Goal: Transaction & Acquisition: Download file/media

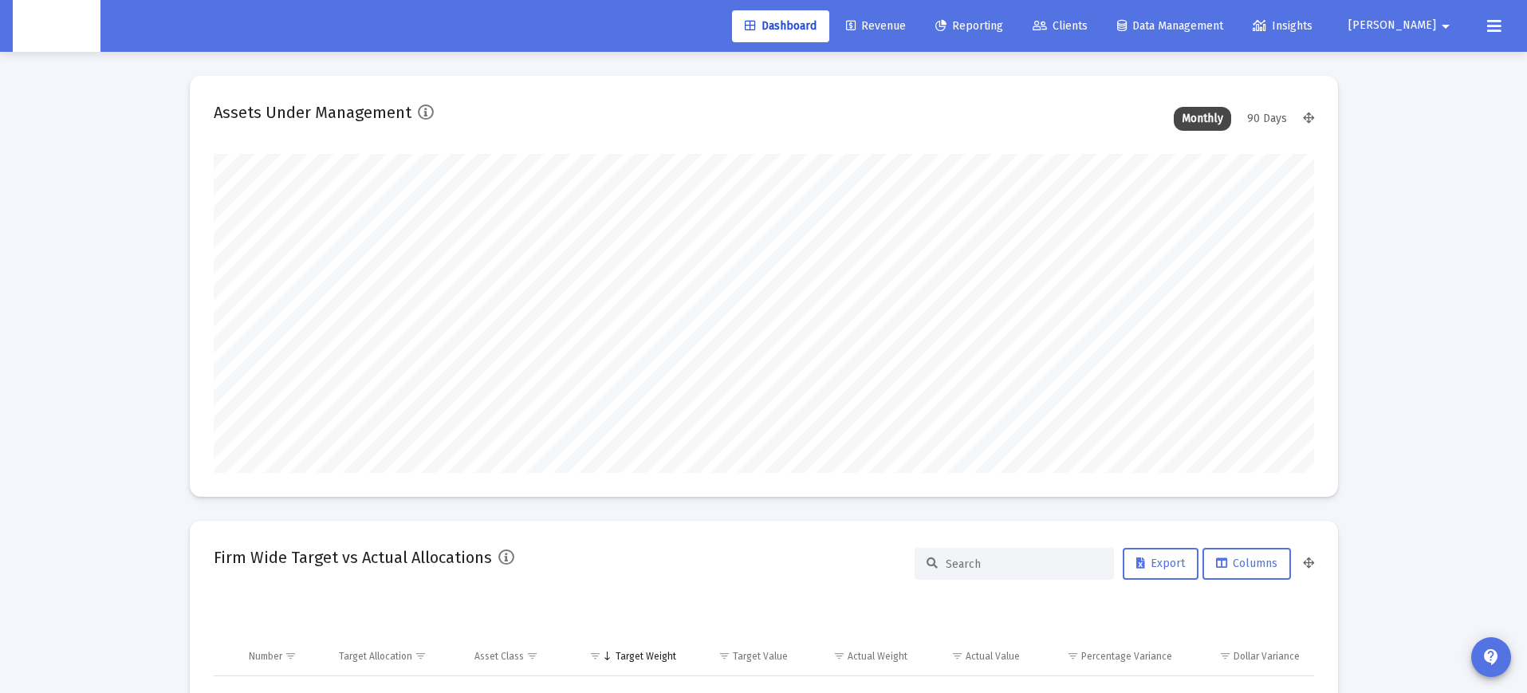
scroll to position [319, 592]
click at [1088, 29] on span "Clients" at bounding box center [1060, 26] width 55 height 14
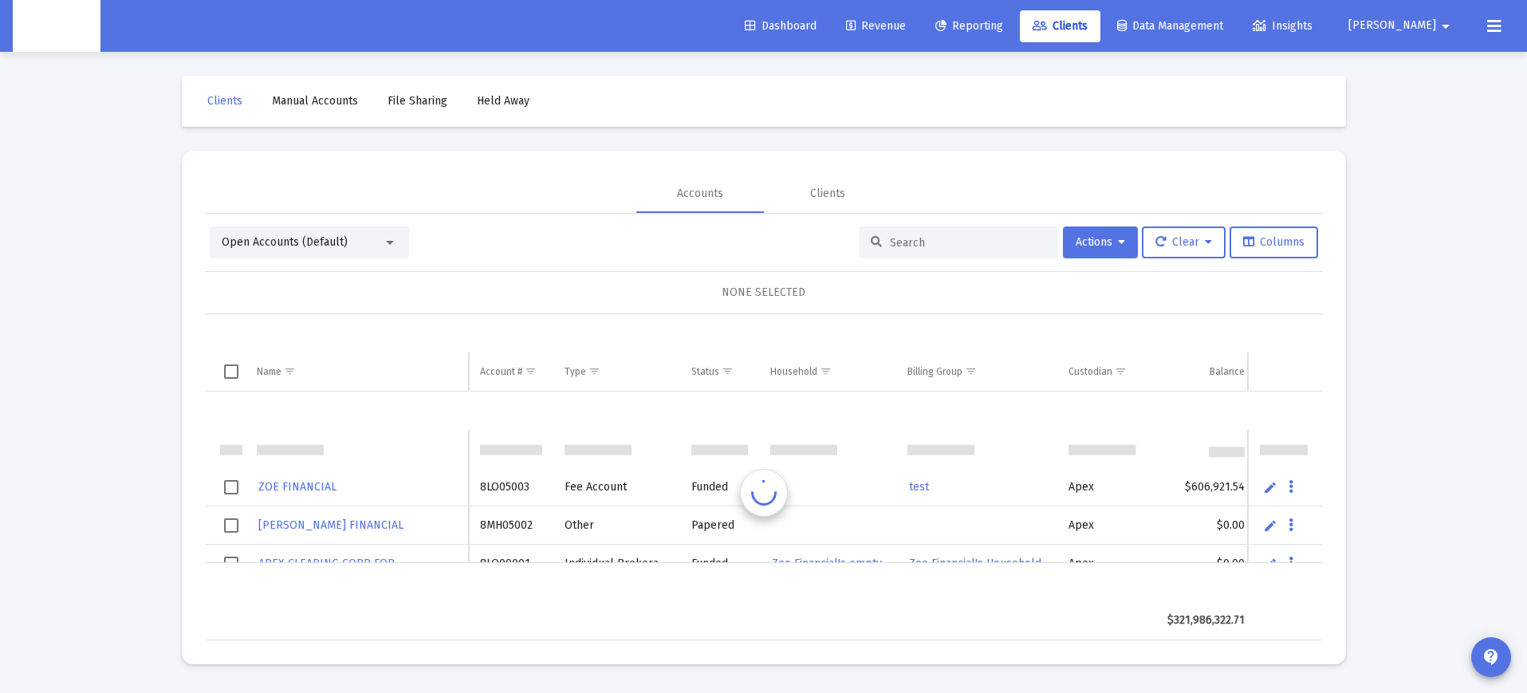
scroll to position [38, 0]
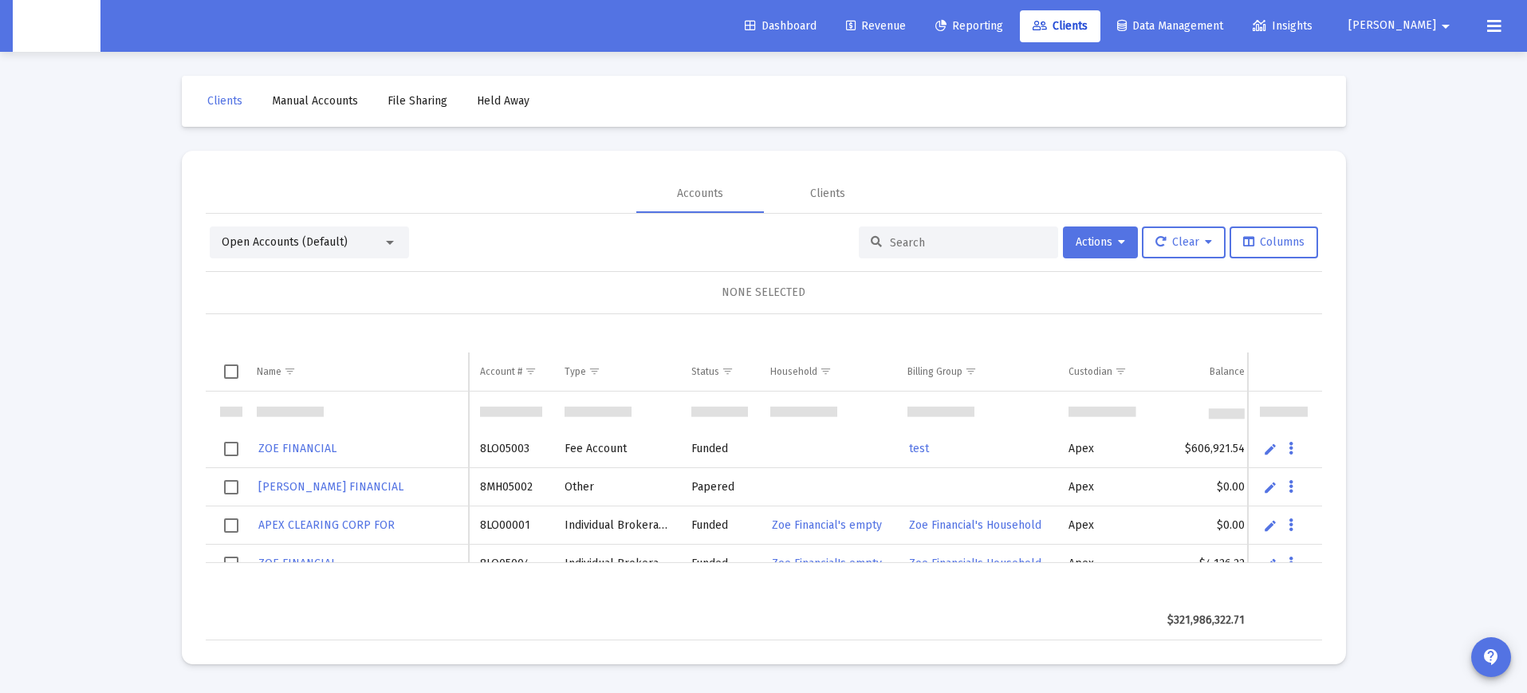
click at [331, 251] on div "Open Accounts (Default)" at bounding box center [309, 242] width 199 height 32
click at [364, 241] on div "Open Accounts (Default)" at bounding box center [302, 242] width 161 height 16
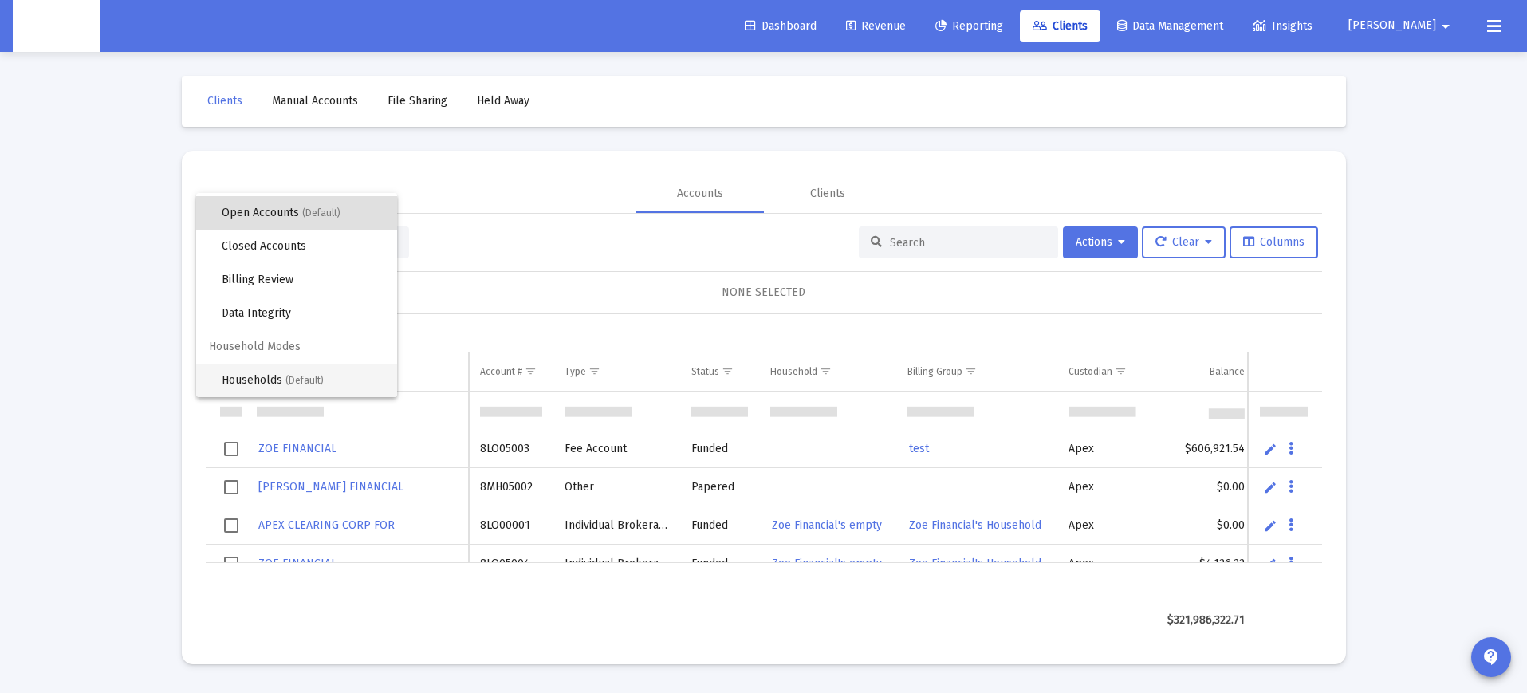
scroll to position [30, 0]
click at [257, 376] on span "Households (Default)" at bounding box center [303, 380] width 163 height 33
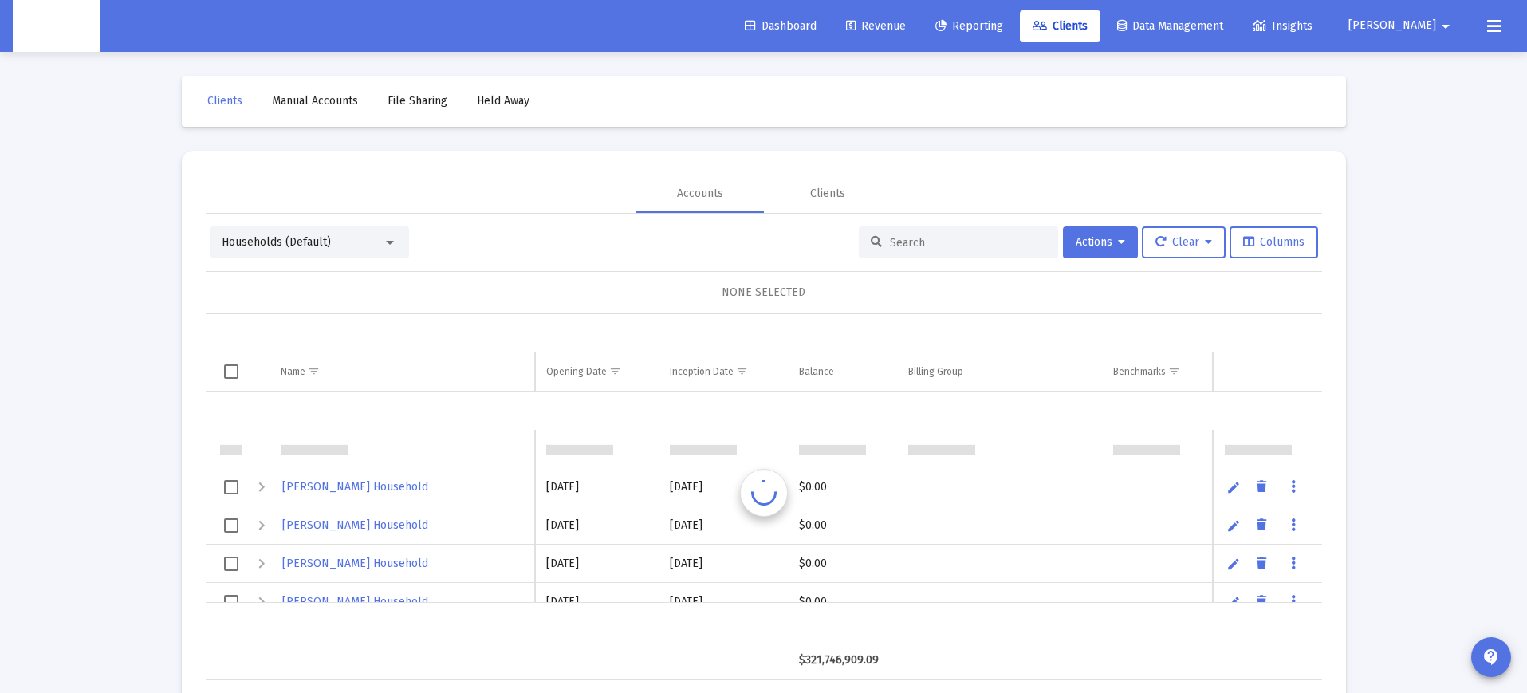
scroll to position [38, 0]
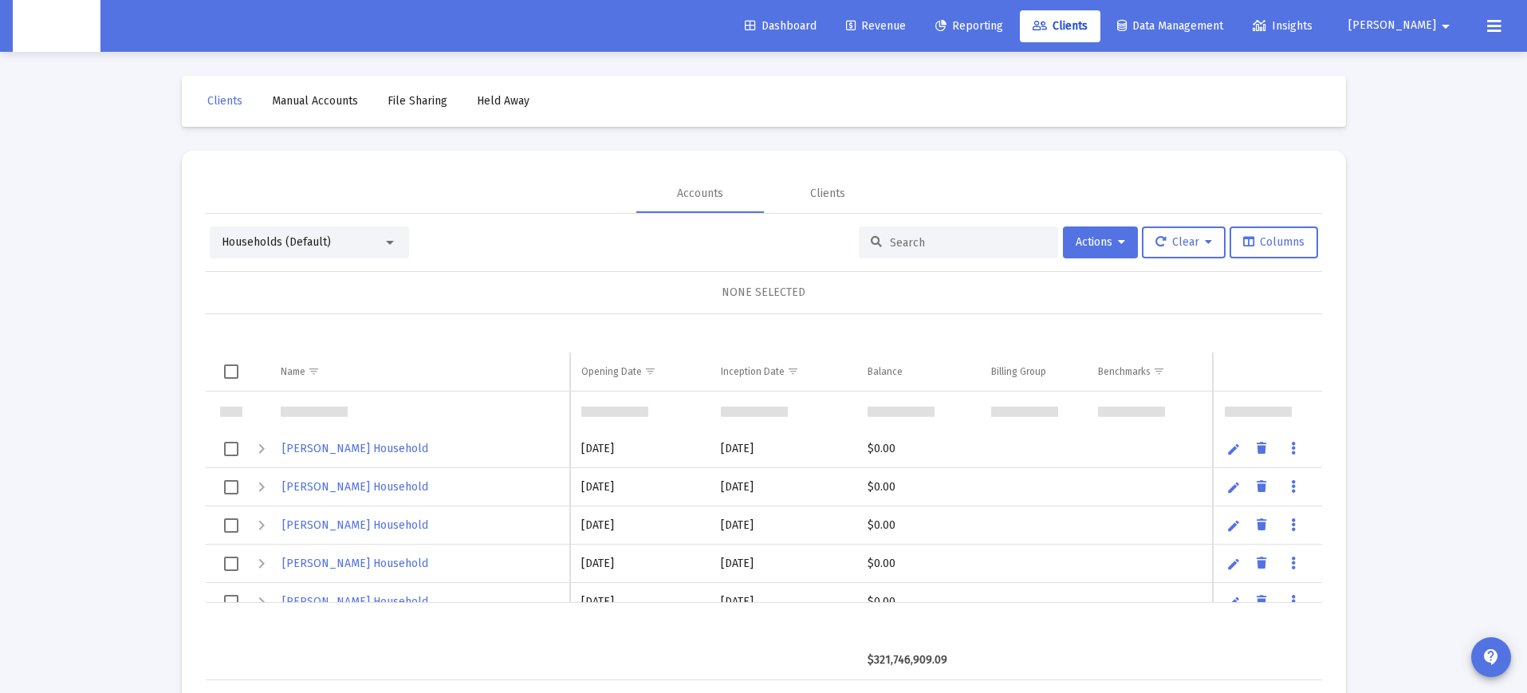
click at [907, 243] on input at bounding box center [968, 243] width 156 height 14
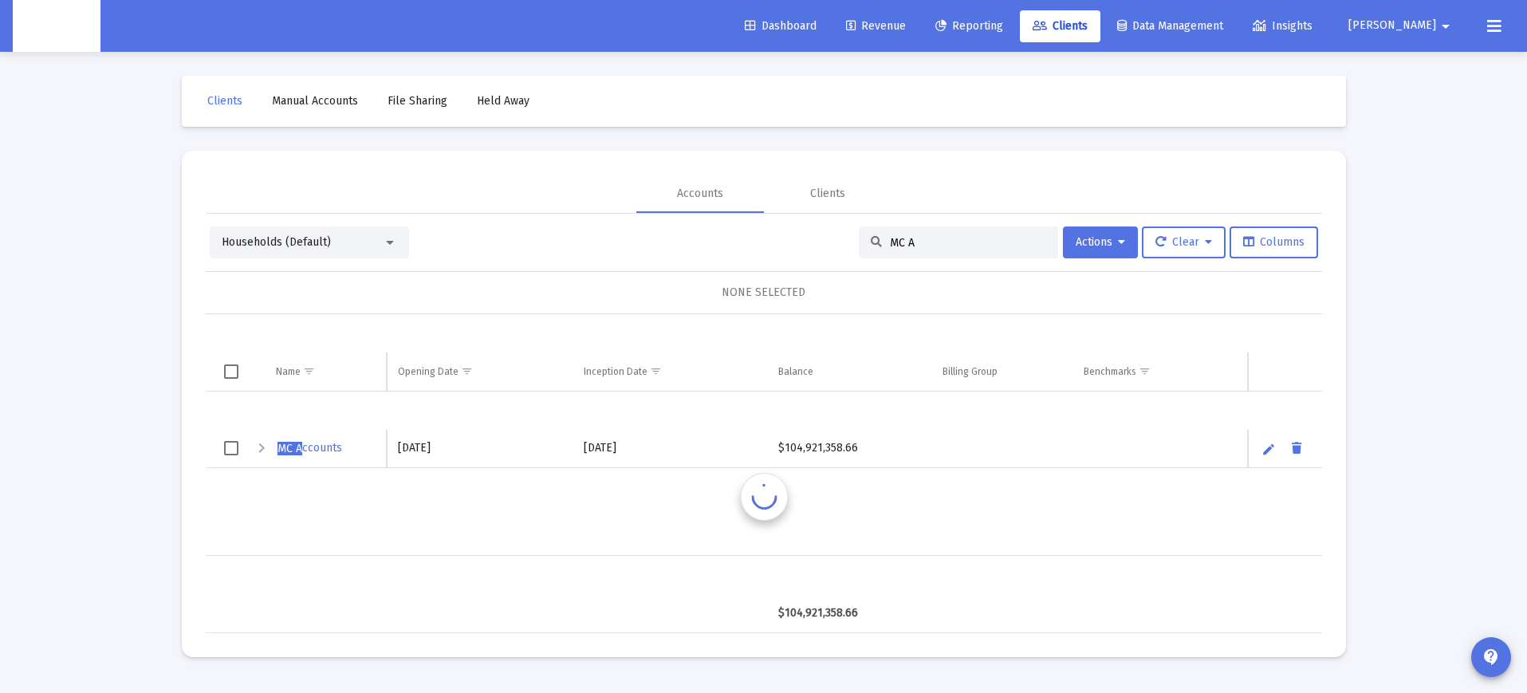
scroll to position [0, 0]
type input "MC A"
click at [309, 445] on span "MC A ccounts" at bounding box center [314, 448] width 65 height 14
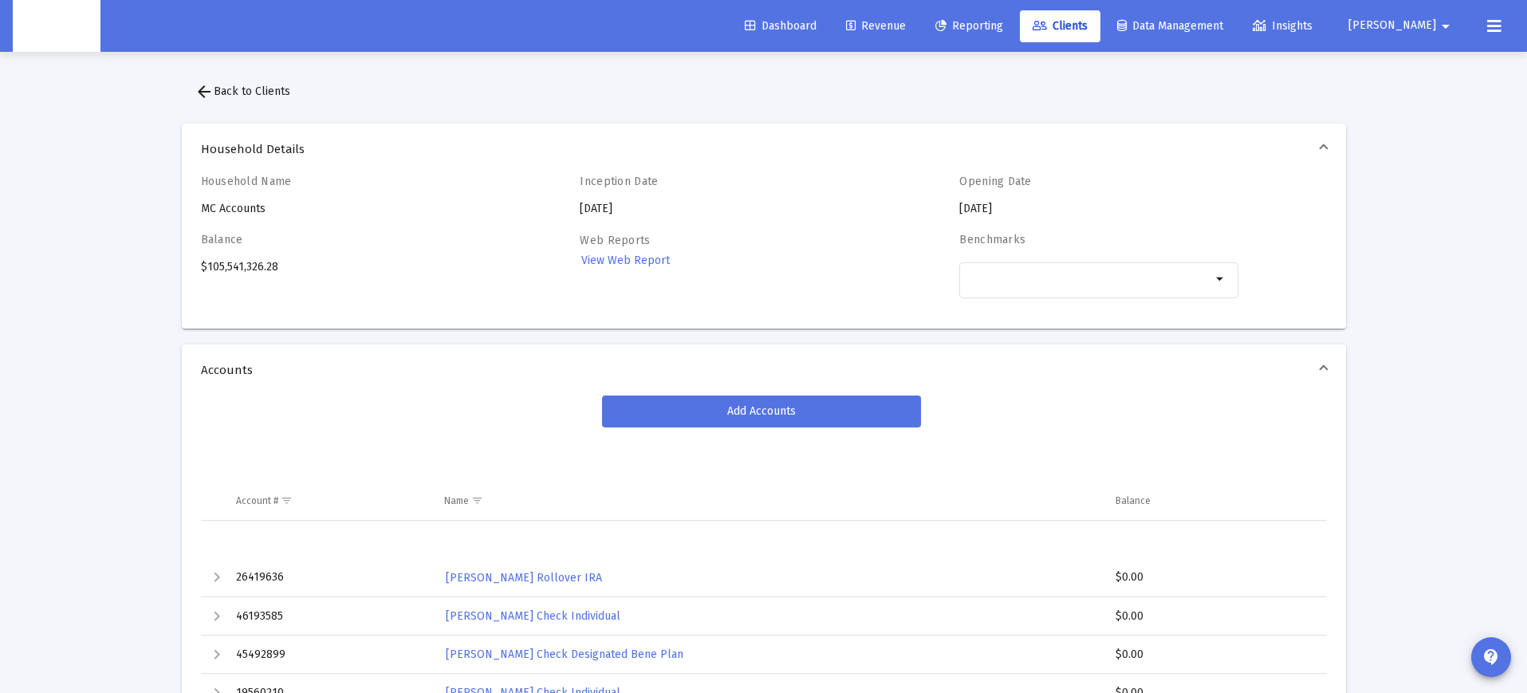
click at [242, 91] on span "arrow_back Back to Clients" at bounding box center [243, 92] width 96 height 14
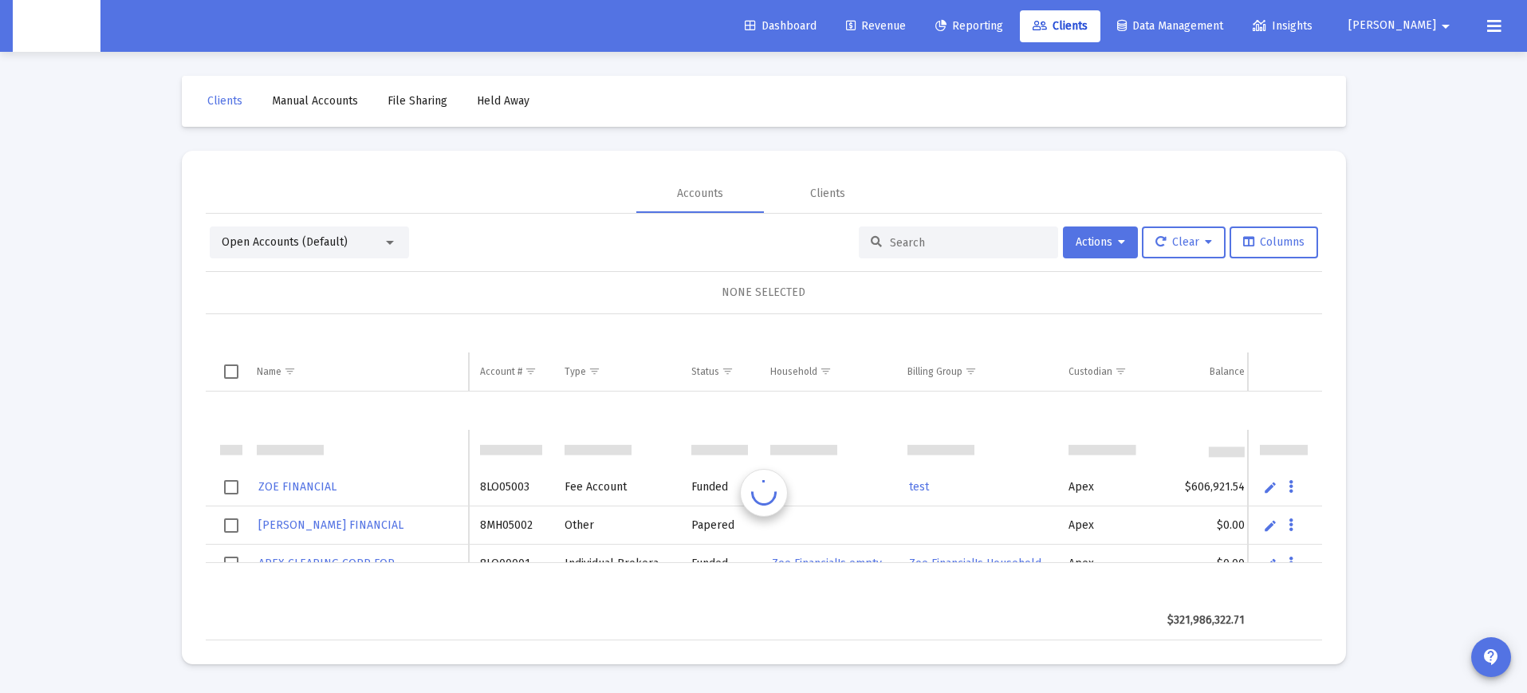
scroll to position [38, 0]
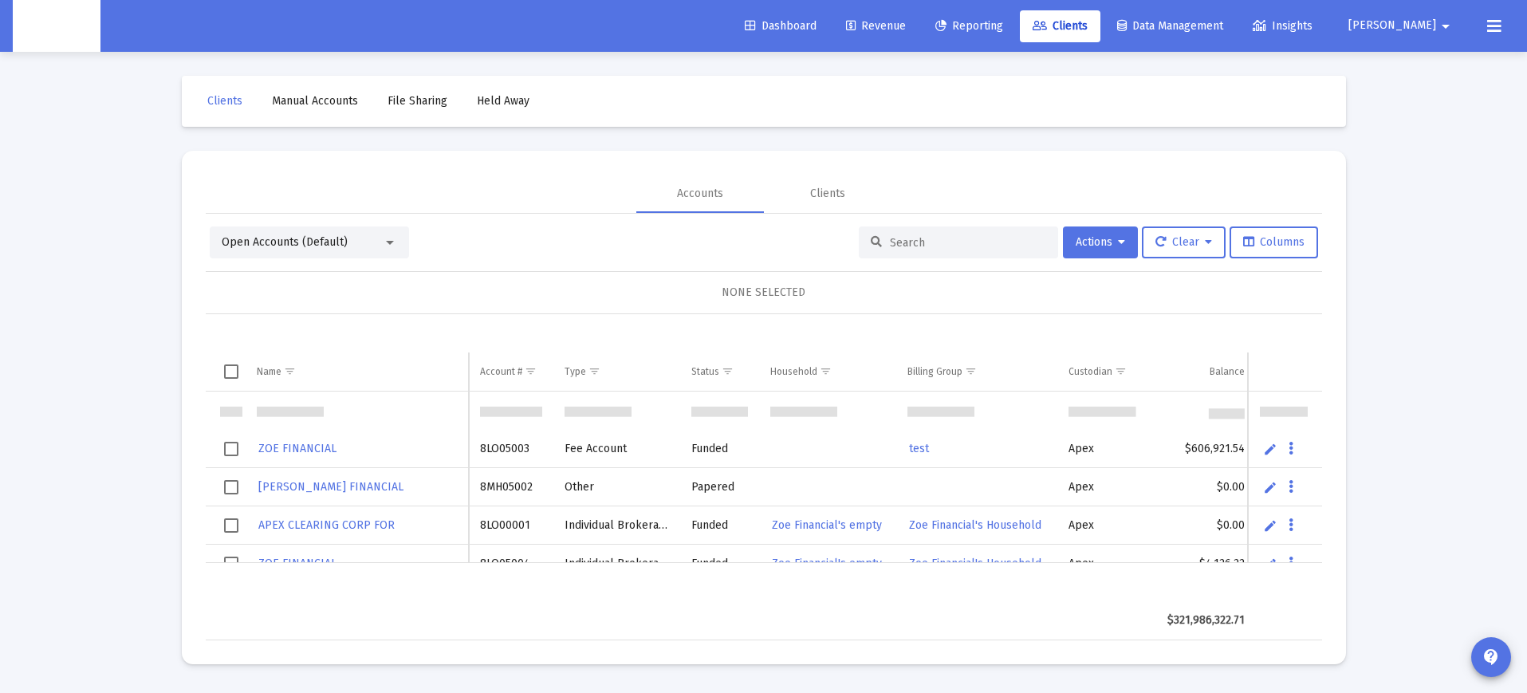
click at [329, 488] on span "[PERSON_NAME] FINANCIAL" at bounding box center [330, 487] width 145 height 14
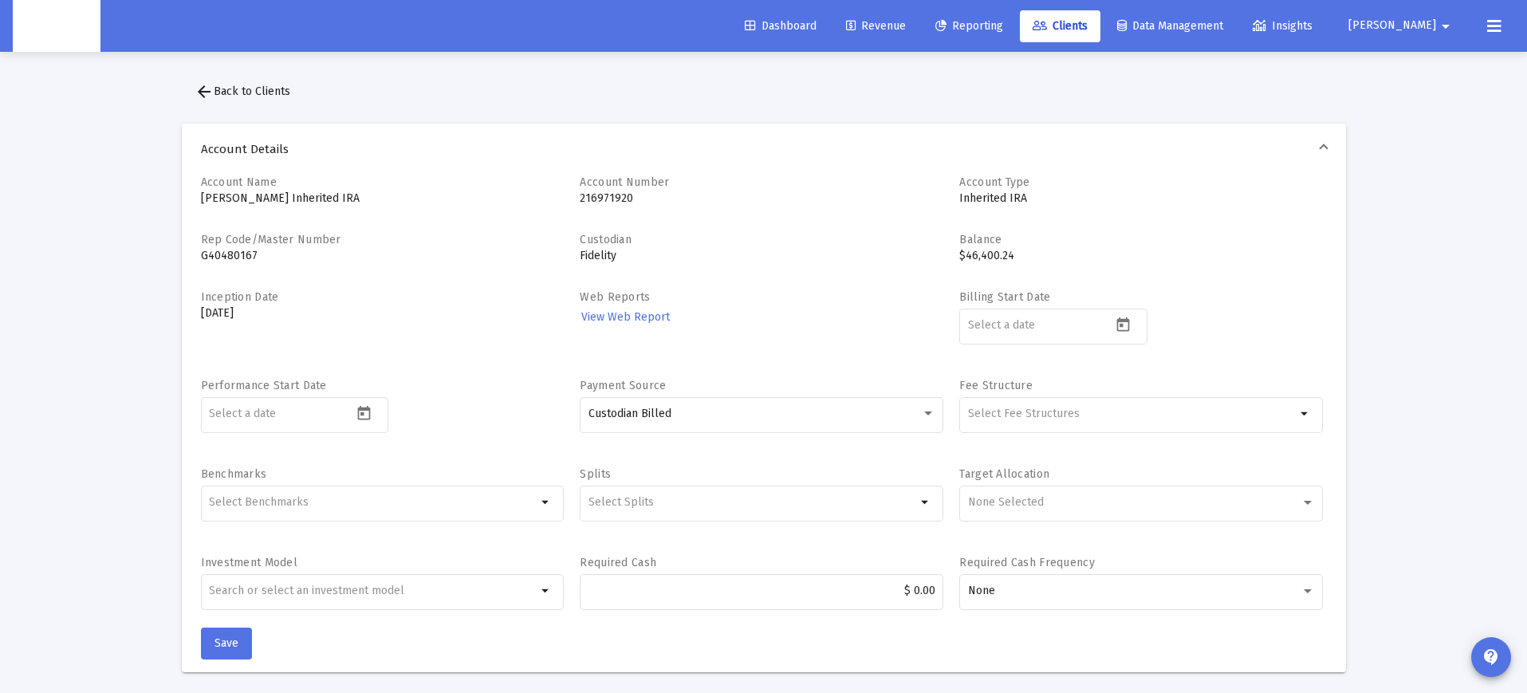
click at [268, 85] on span "arrow_back Back to Clients" at bounding box center [243, 92] width 96 height 14
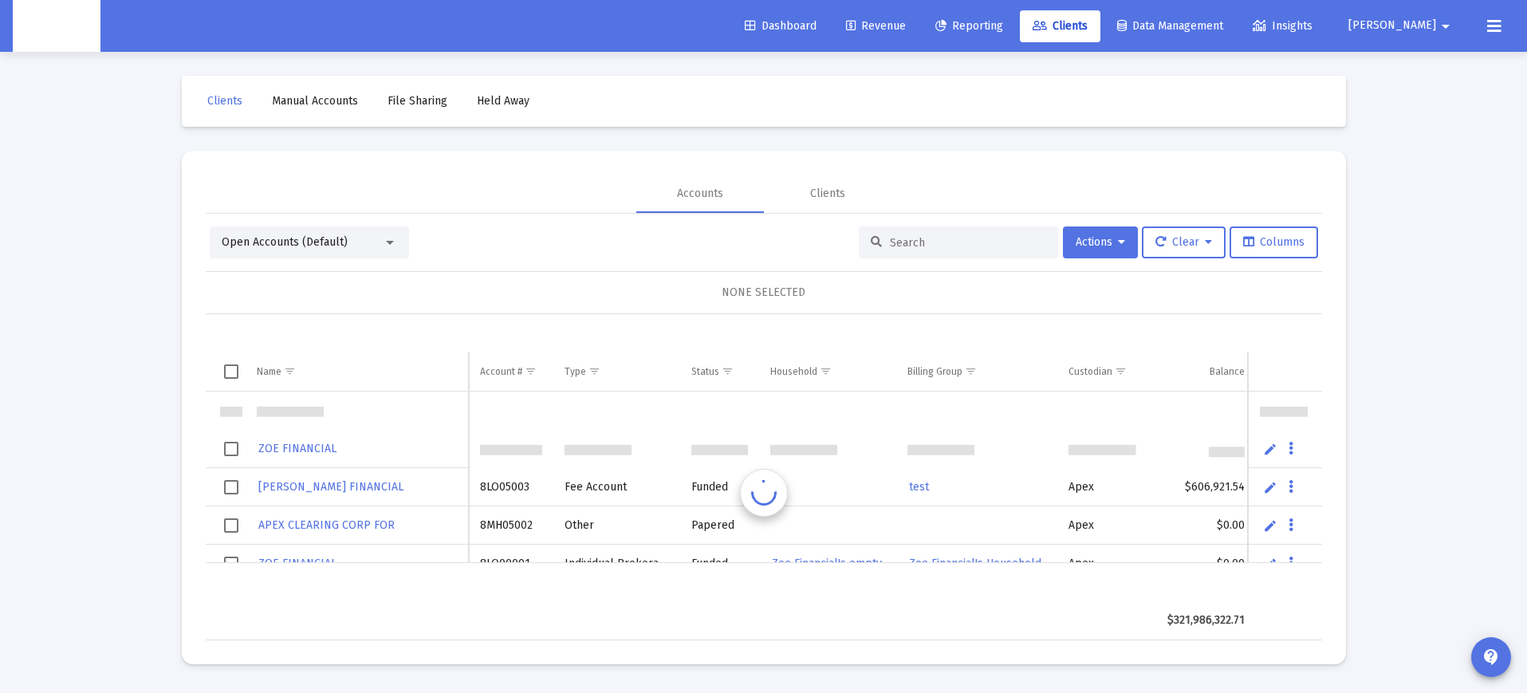
scroll to position [38, 0]
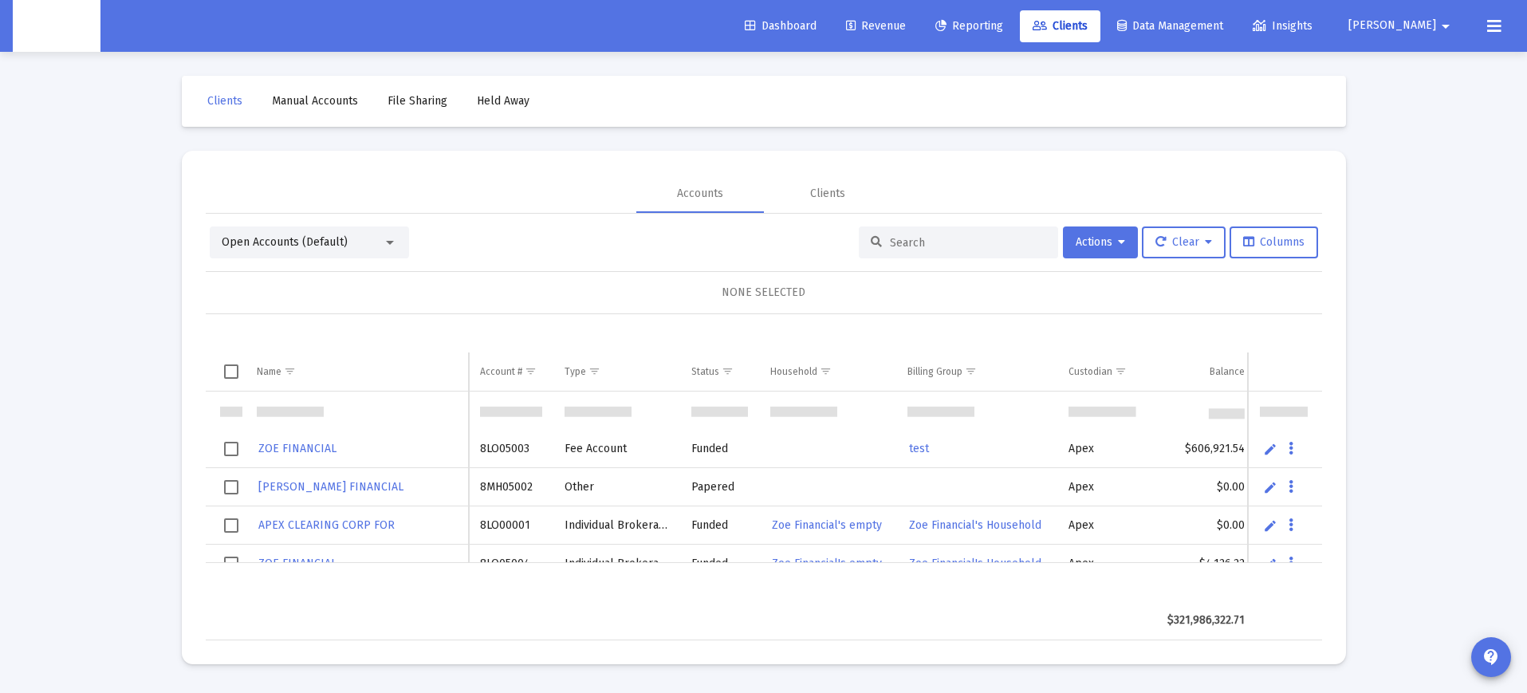
click at [1047, 22] on icon at bounding box center [1040, 26] width 14 height 11
click at [911, 234] on div at bounding box center [958, 242] width 199 height 32
click at [917, 242] on input at bounding box center [968, 243] width 156 height 14
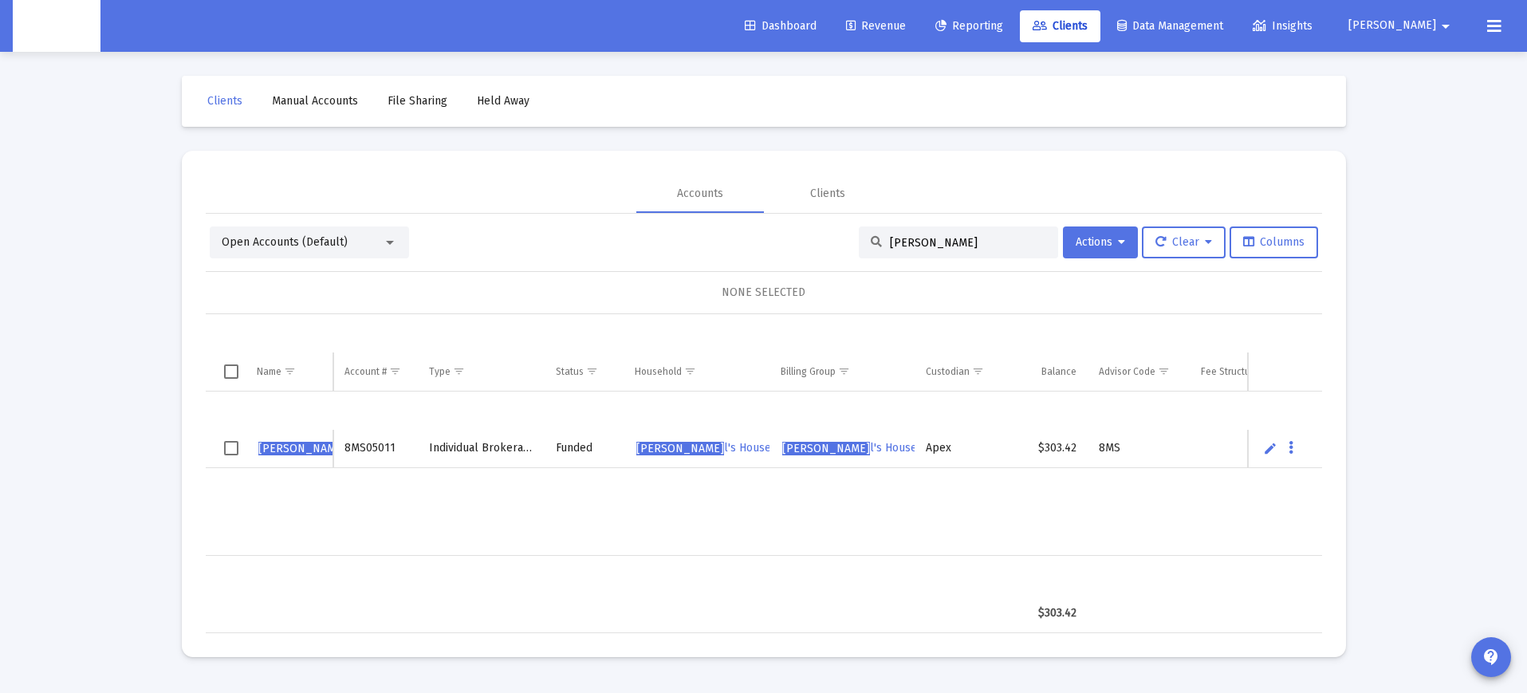
type input "jared pau"
drag, startPoint x: 917, startPoint y: 242, endPoint x: 713, endPoint y: 450, distance: 290.9
click at [713, 450] on span "Jared Pau l's Household" at bounding box center [715, 448] width 158 height 14
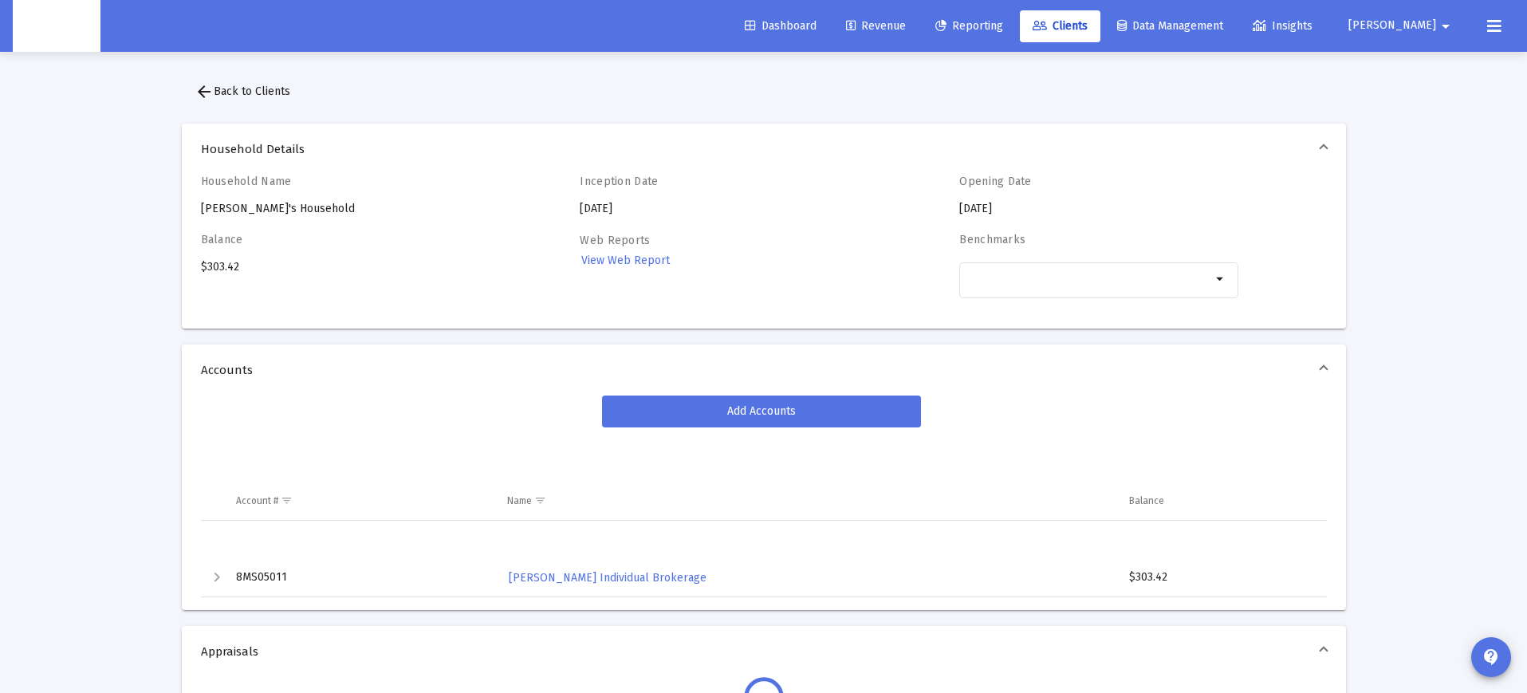
click at [633, 256] on span "View Web Report" at bounding box center [625, 261] width 89 height 14
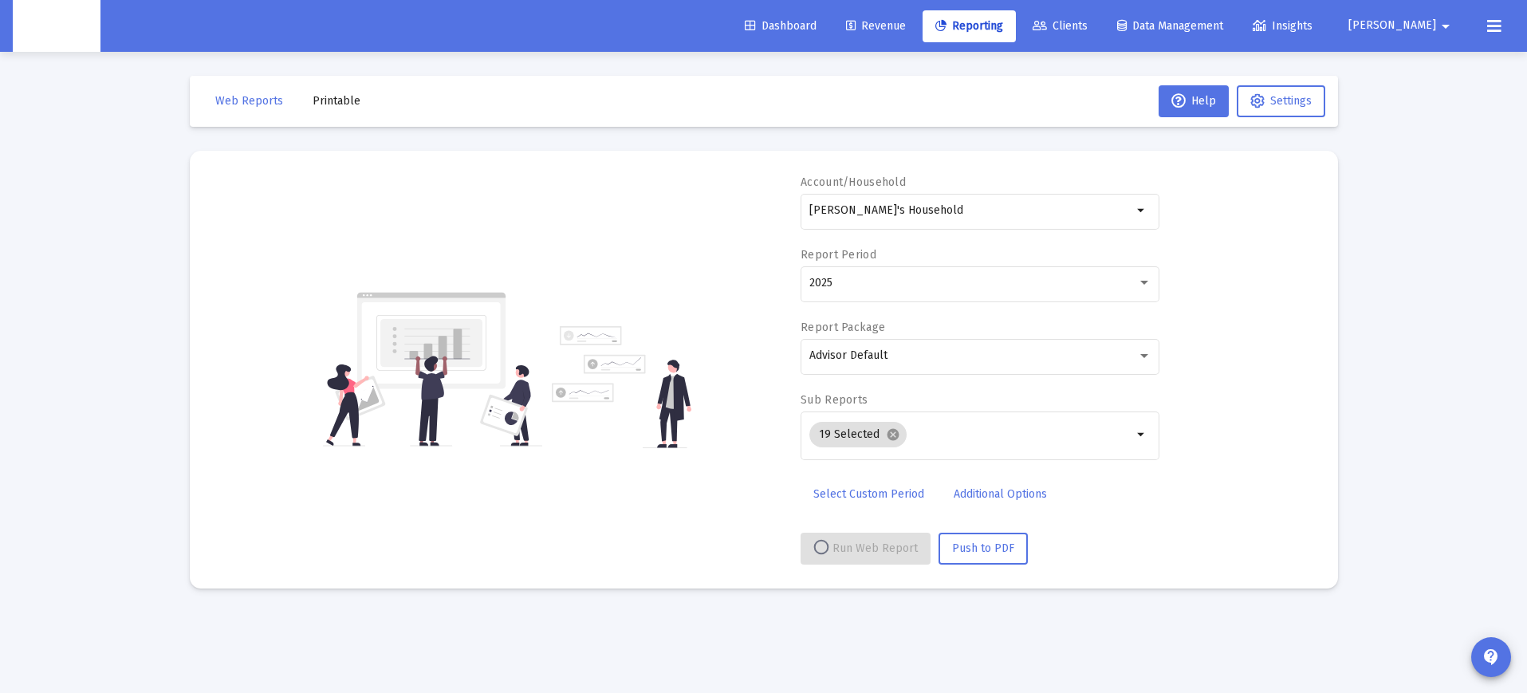
select select "View all"
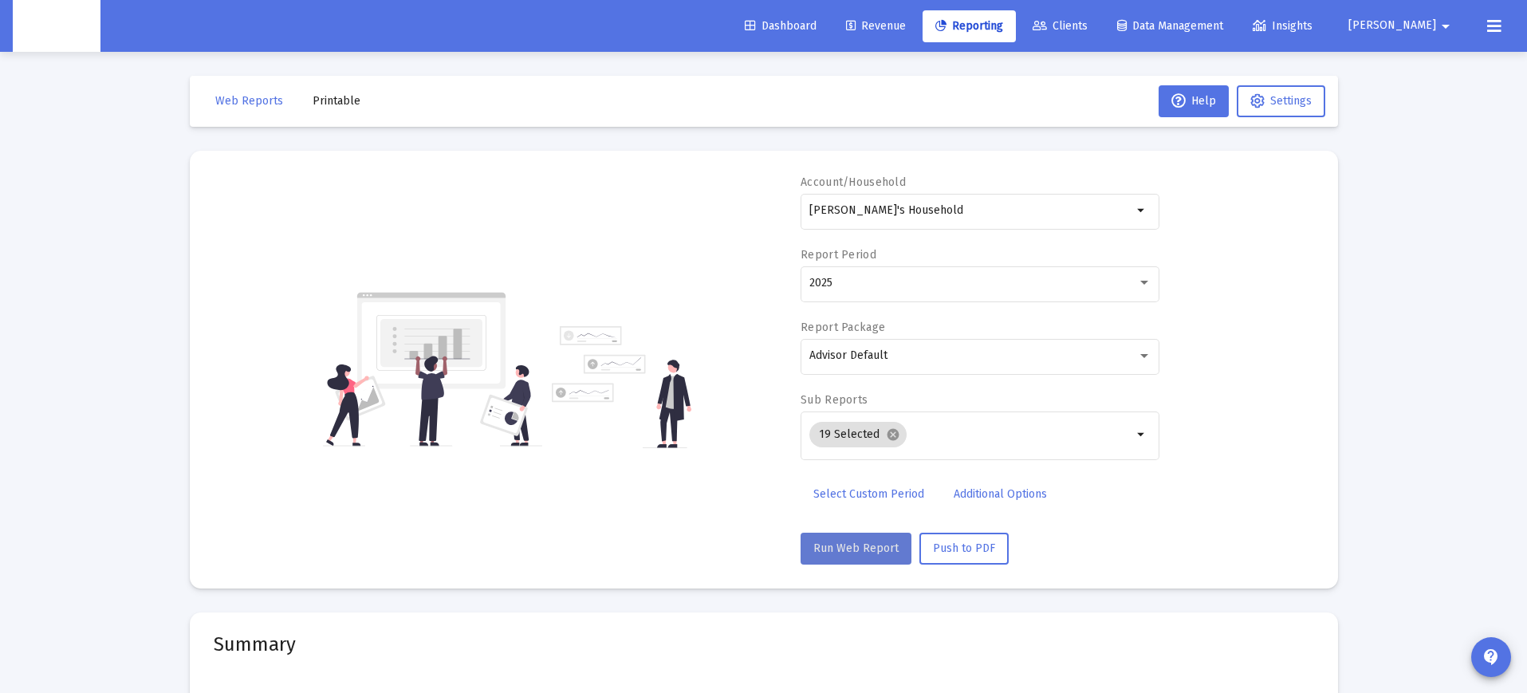
click at [866, 551] on span "Run Web Report" at bounding box center [855, 548] width 85 height 14
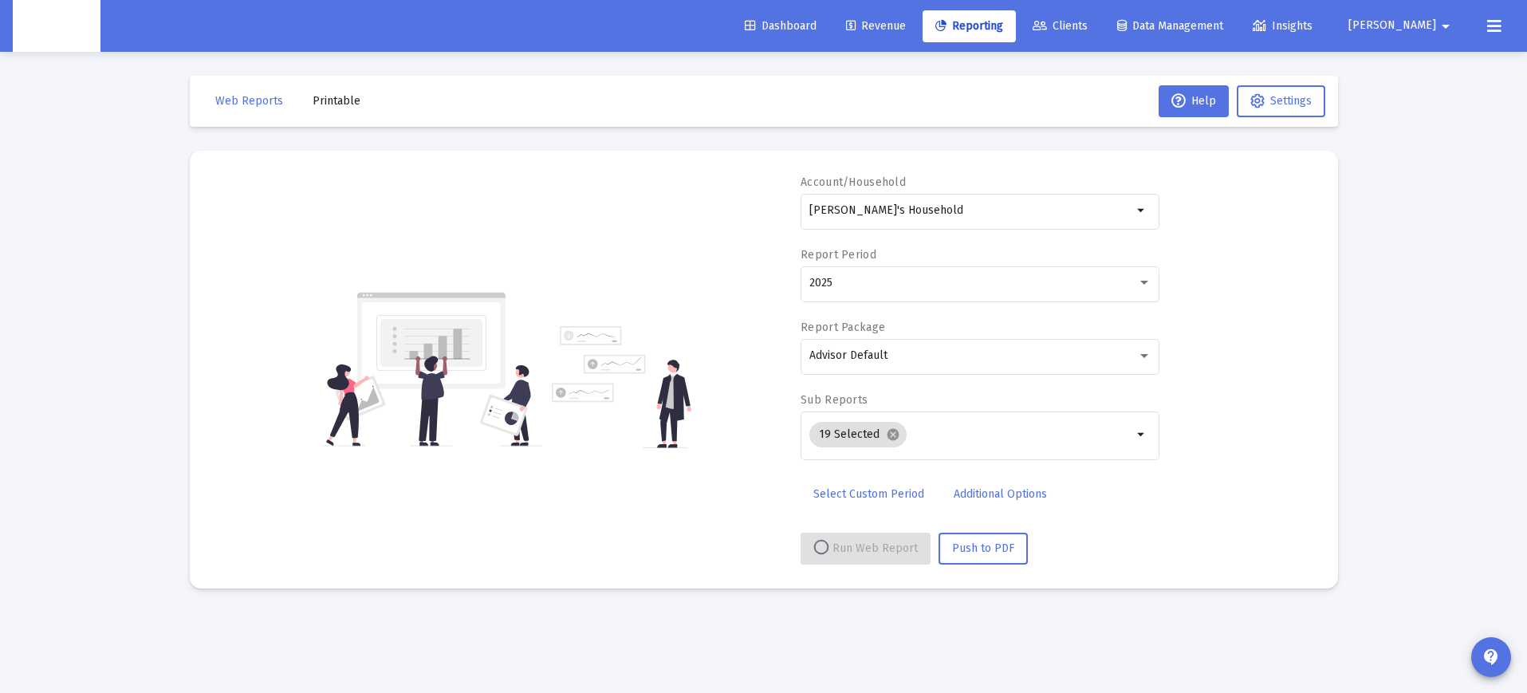
select select "View all"
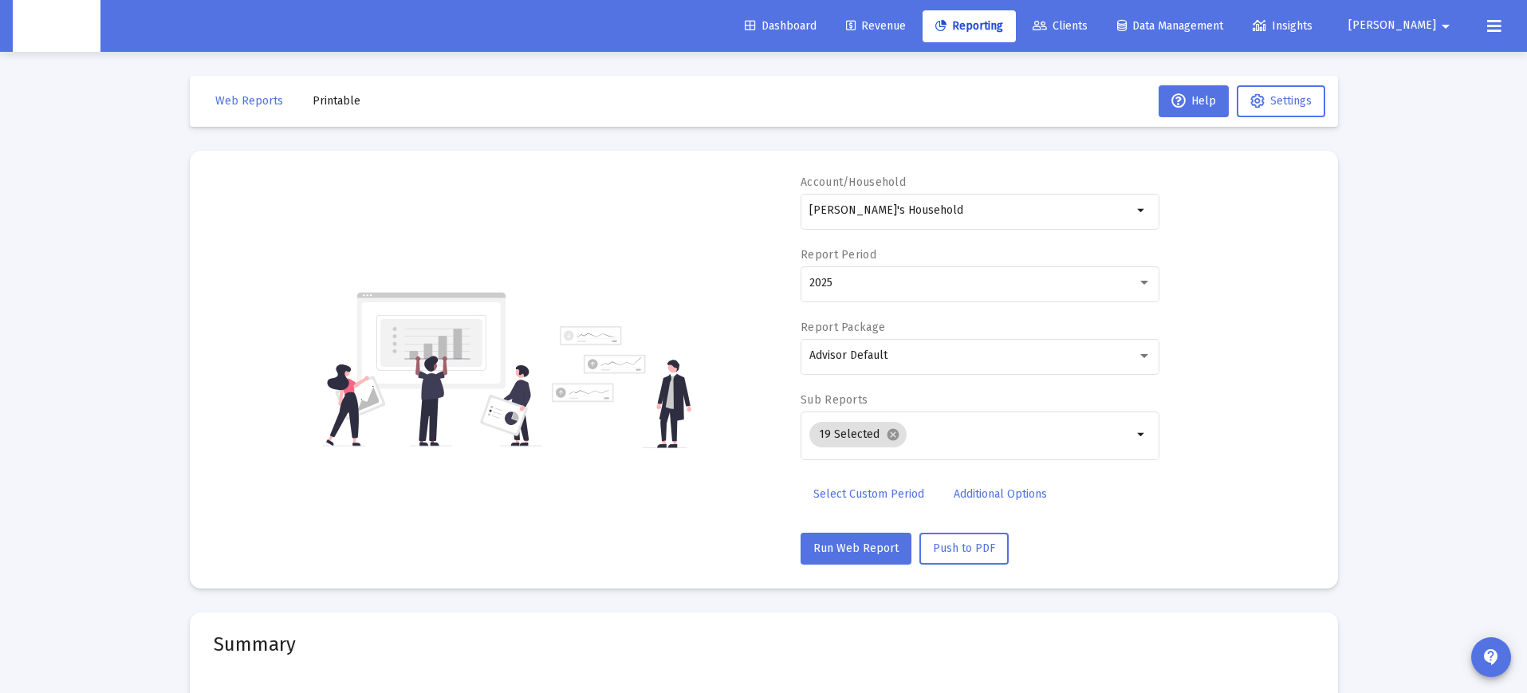
click at [329, 97] on span "Printable" at bounding box center [337, 101] width 48 height 14
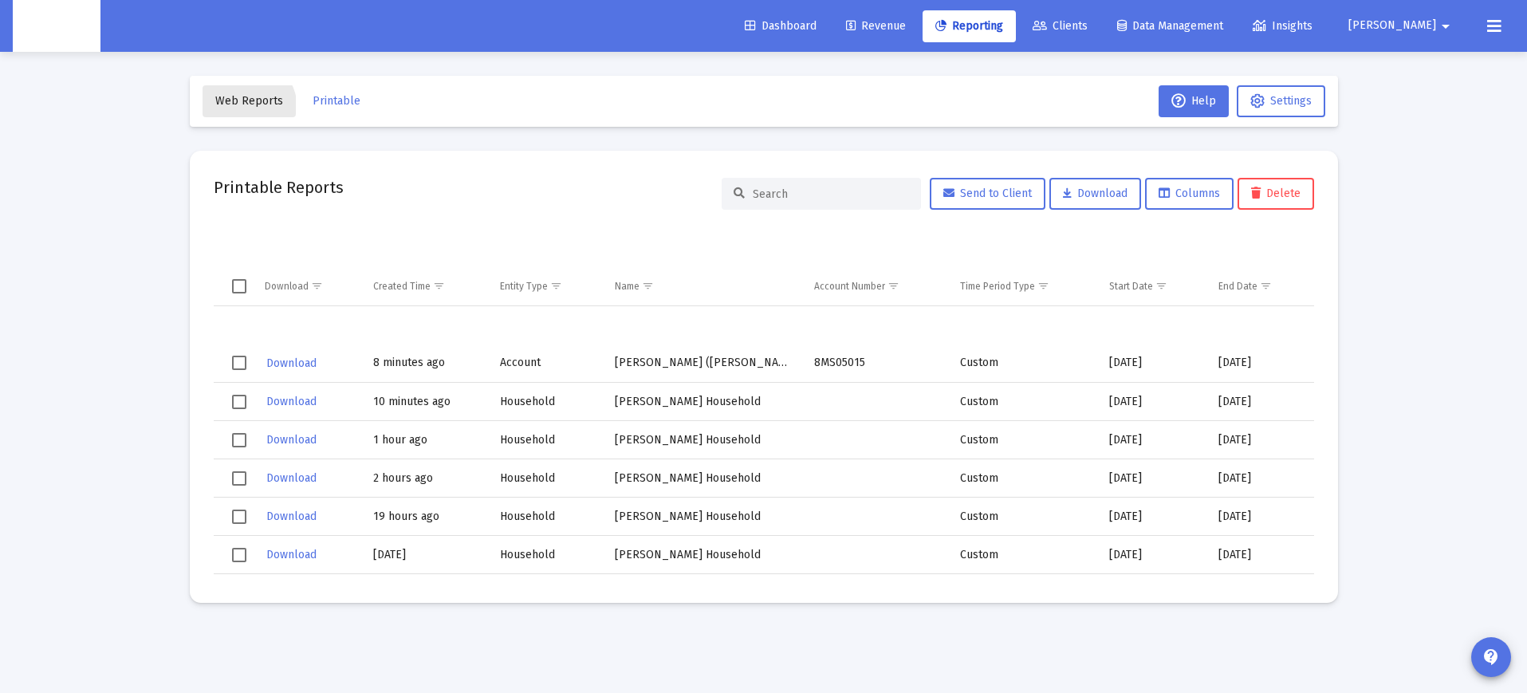
click at [240, 109] on button "Web Reports" at bounding box center [249, 101] width 93 height 32
select select "View all"
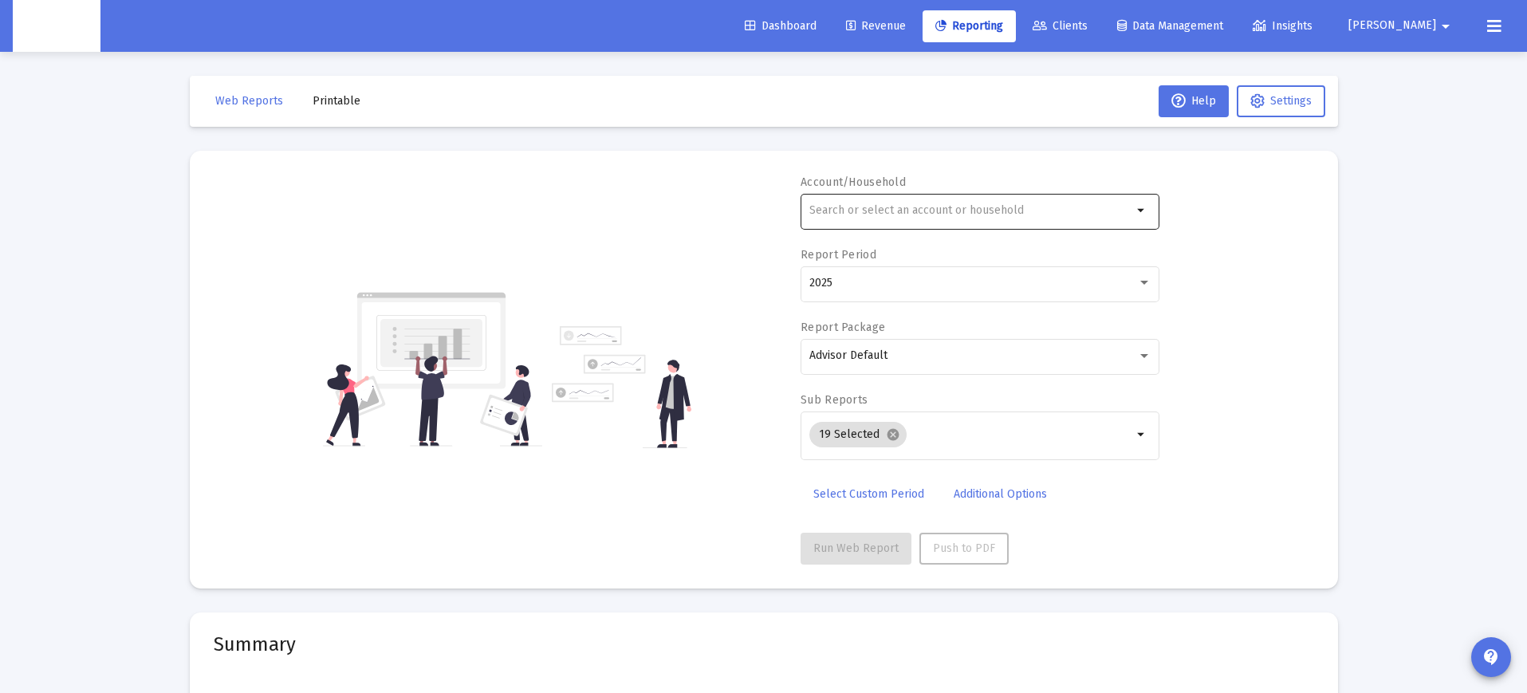
click at [912, 211] on input "text" at bounding box center [970, 210] width 323 height 13
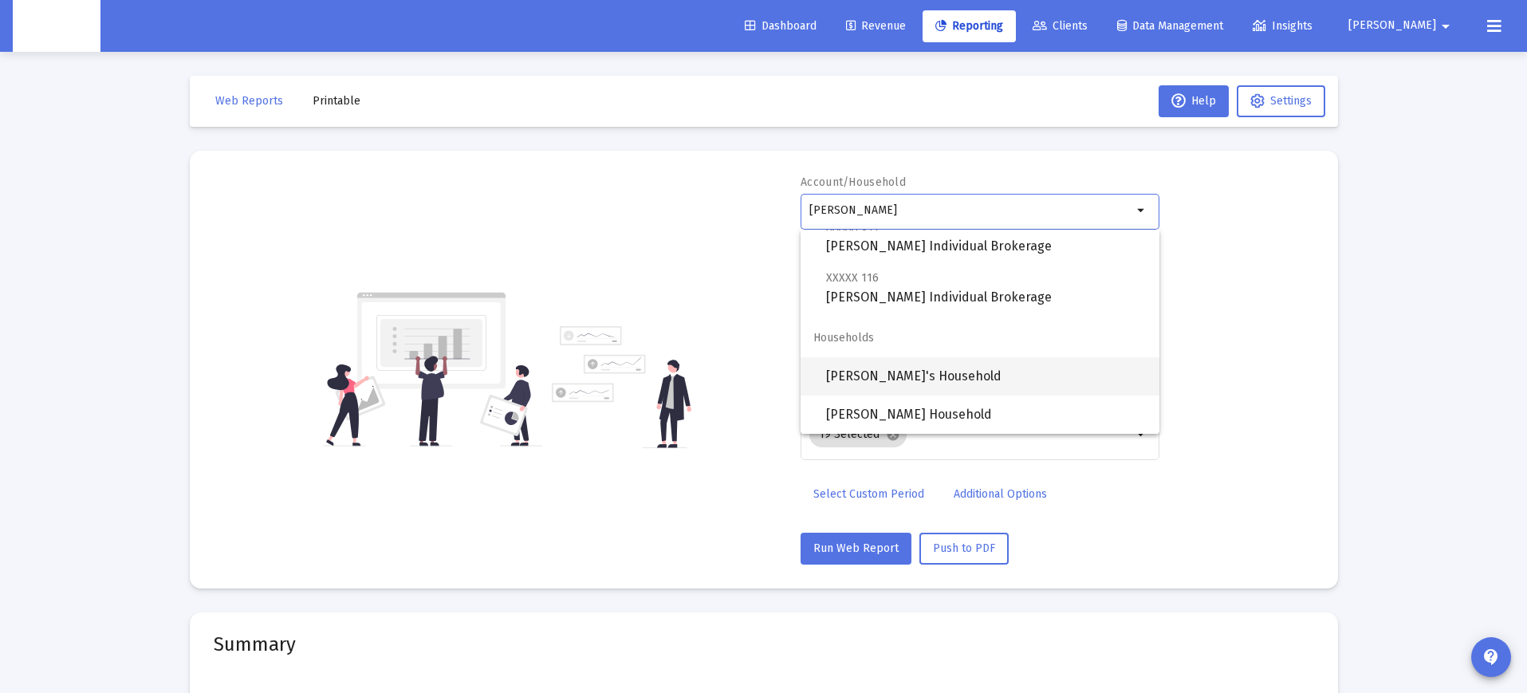
scroll to position [51, 0]
click at [933, 378] on span "Jared Paul's Household" at bounding box center [986, 376] width 321 height 38
type input "Jared Paul's Household"
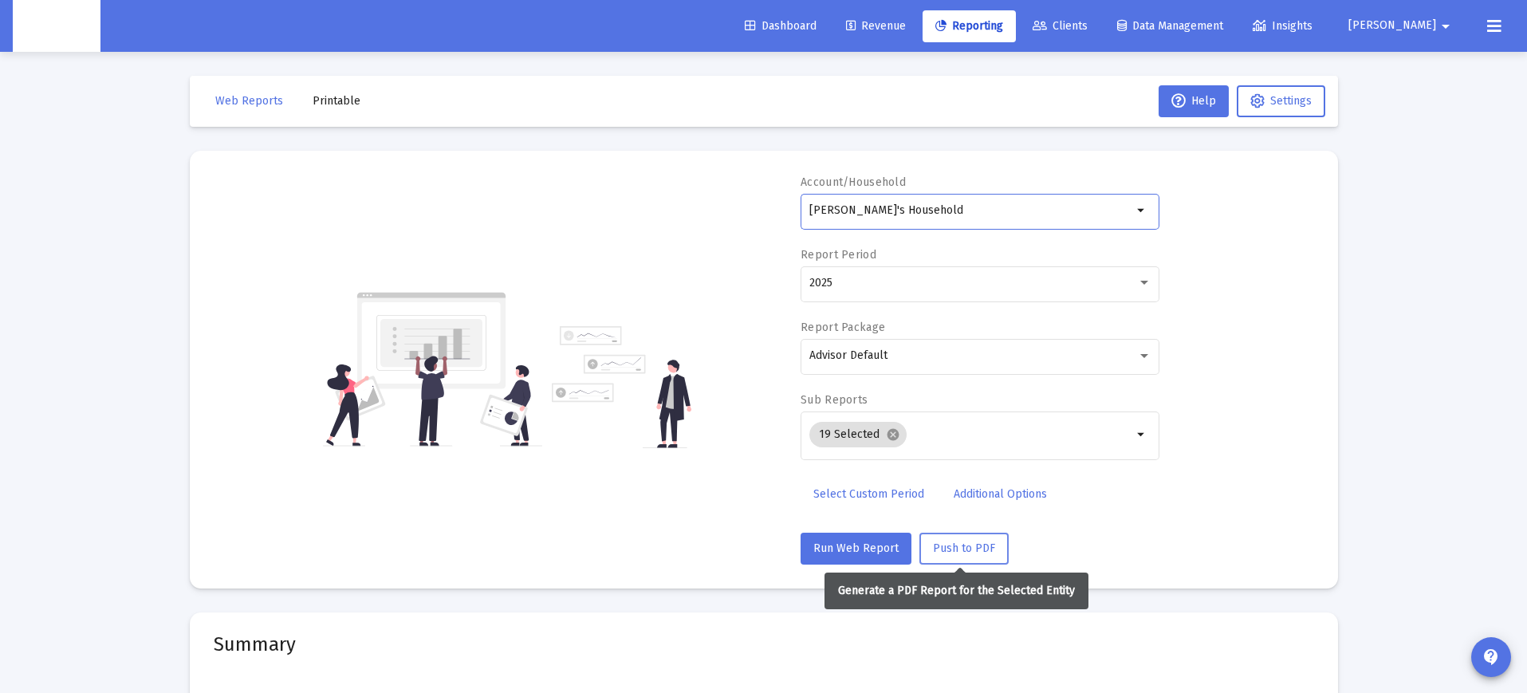
click at [972, 537] on button "Push to PDF" at bounding box center [963, 549] width 89 height 32
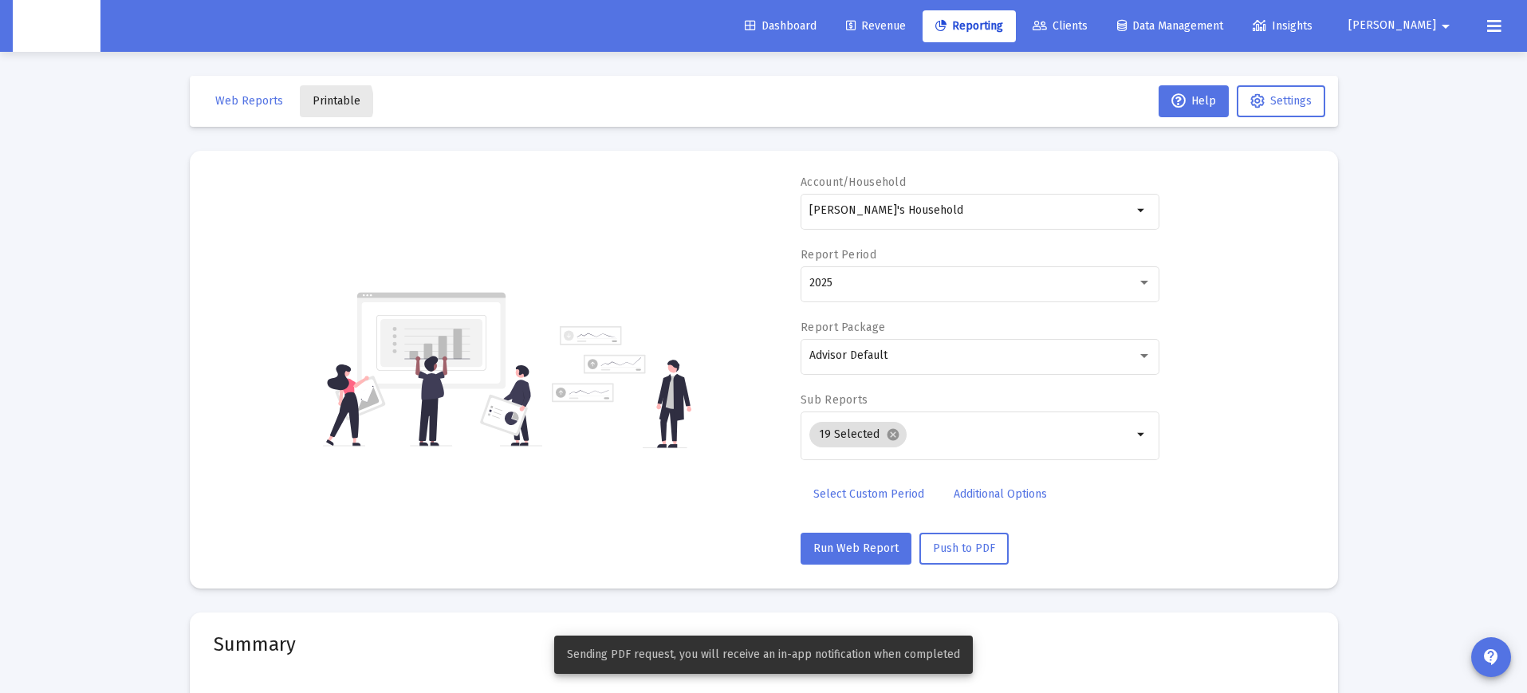
click at [319, 103] on span "Printable" at bounding box center [337, 101] width 48 height 14
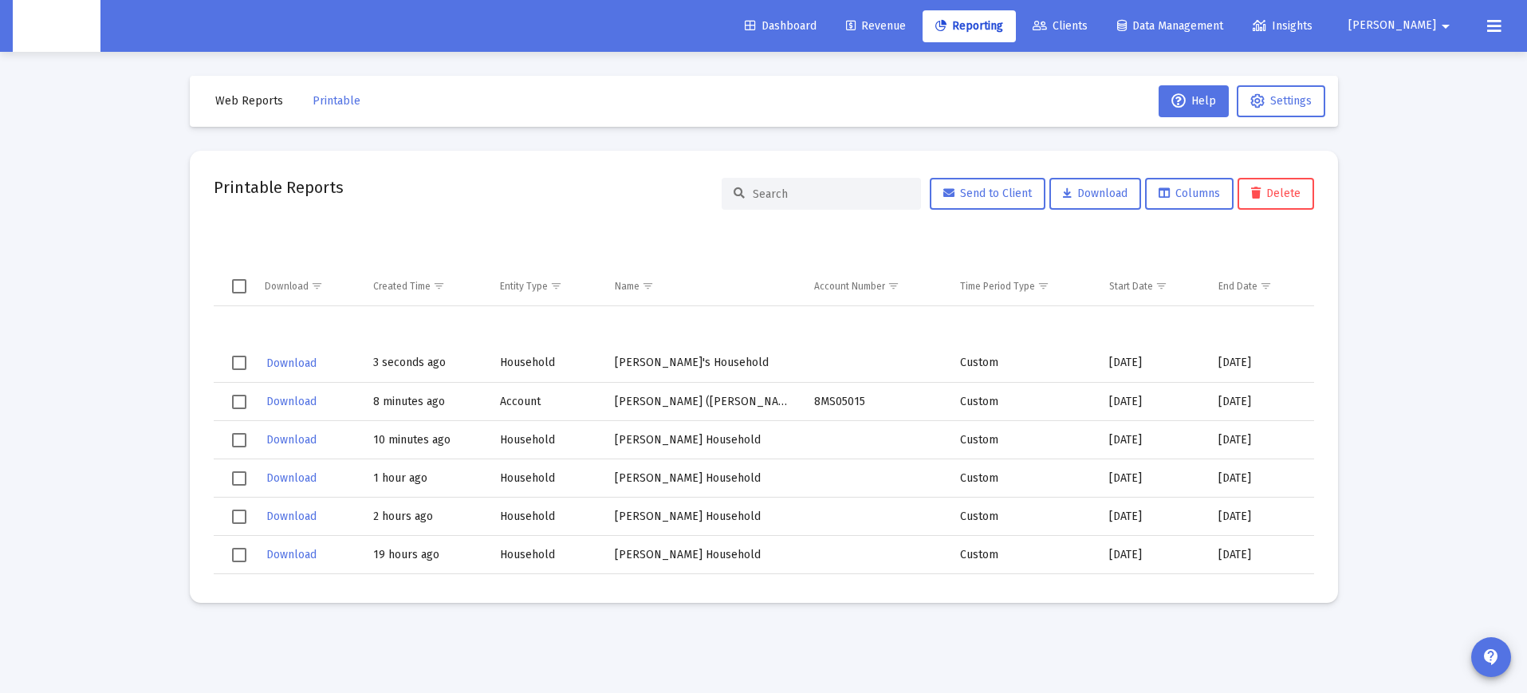
click at [294, 363] on span "Download" at bounding box center [291, 363] width 50 height 14
click at [253, 104] on span "Web Reports" at bounding box center [249, 101] width 68 height 14
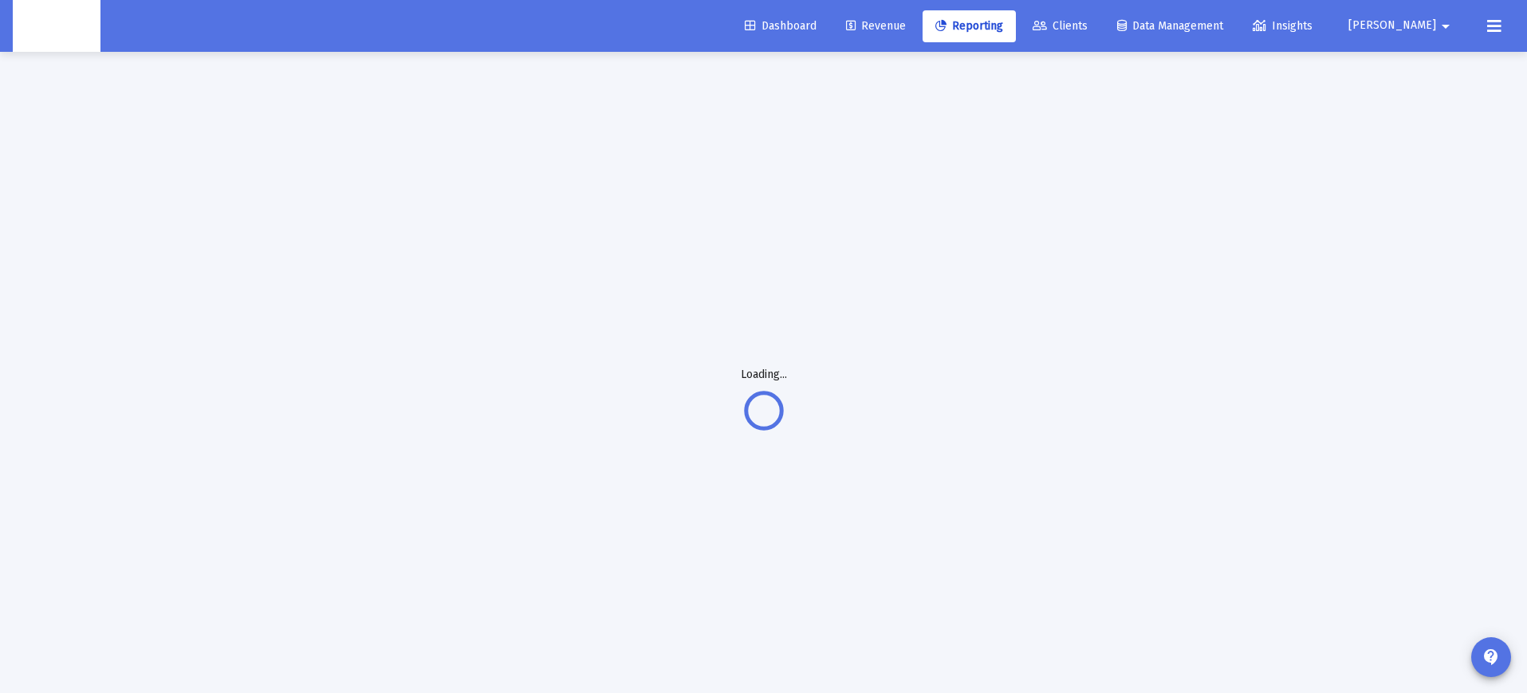
select select "View all"
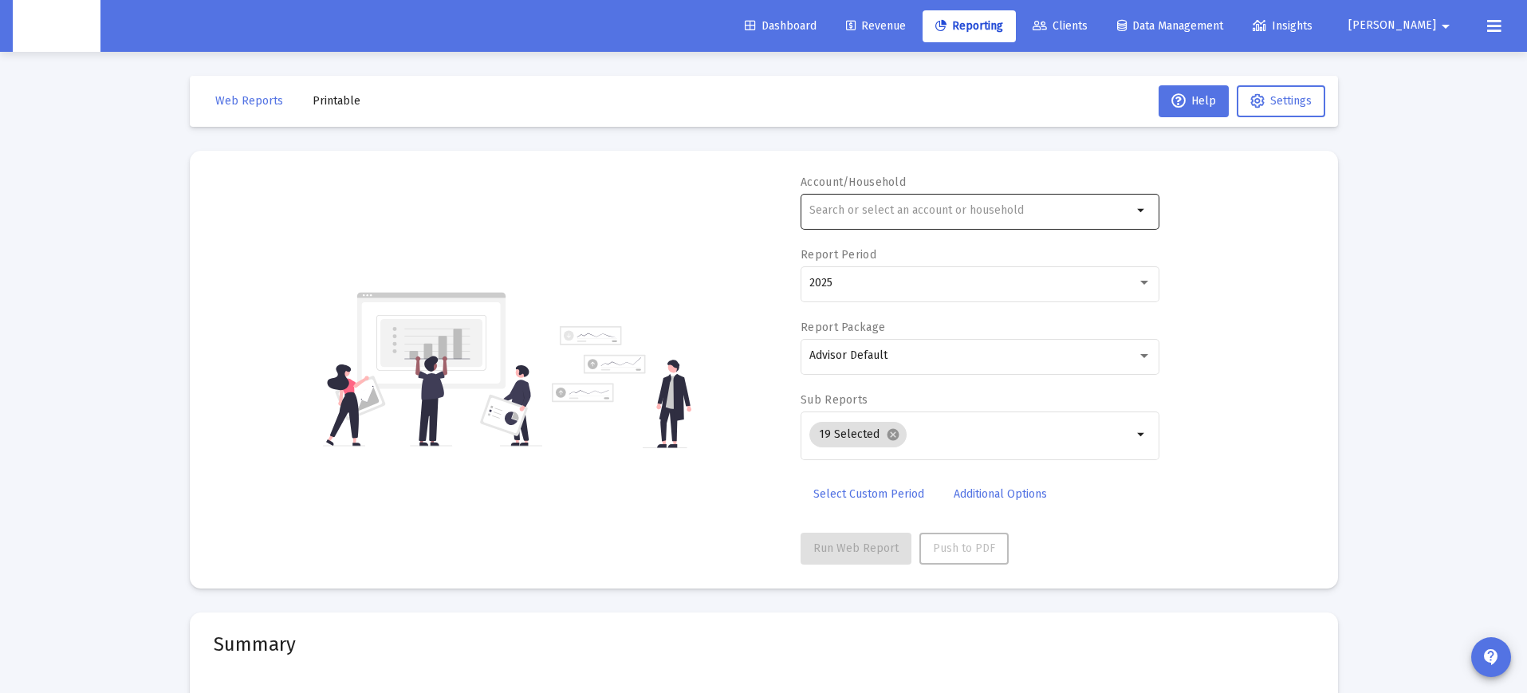
click at [891, 208] on input "text" at bounding box center [970, 210] width 323 height 13
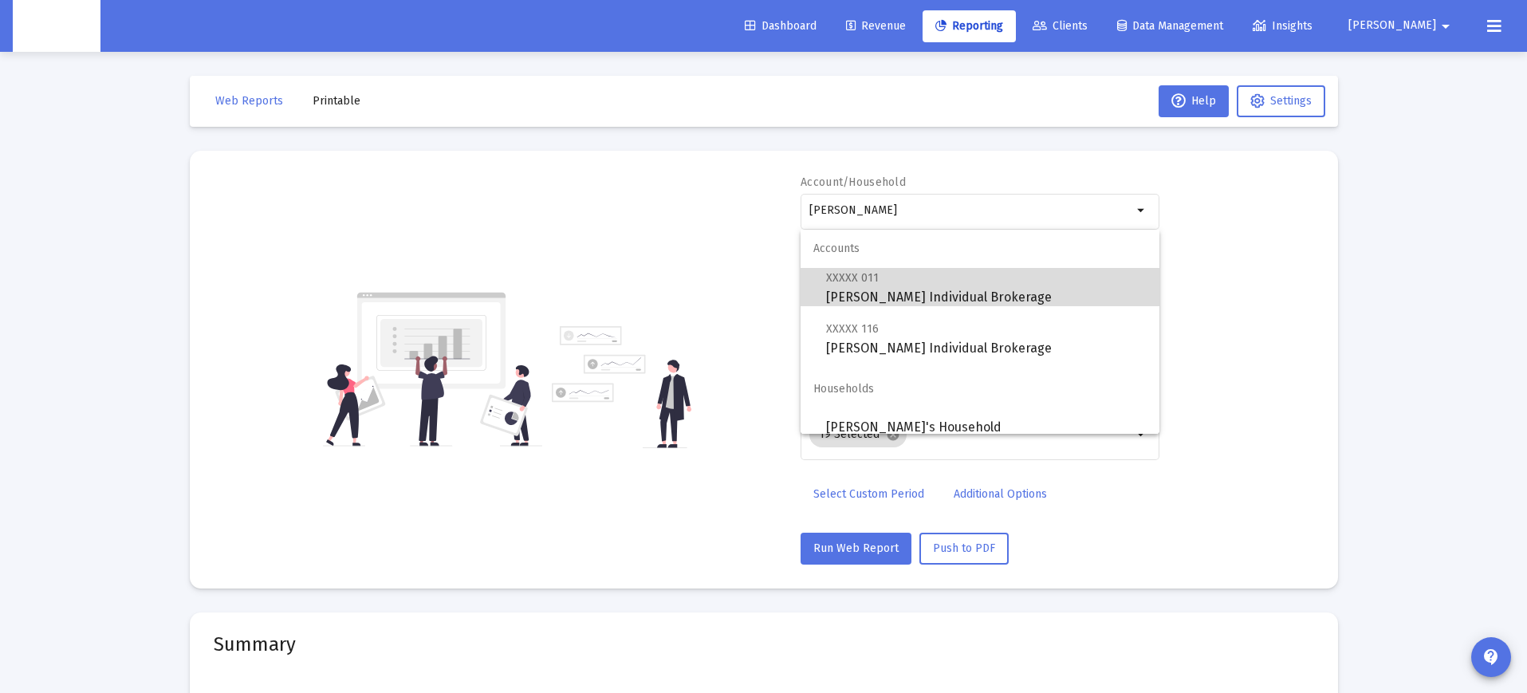
click at [943, 301] on span "XXXXX 011 JARED PAUL Individual Brokerage" at bounding box center [986, 287] width 321 height 39
type input "JARED PAUL Individual Brokerage"
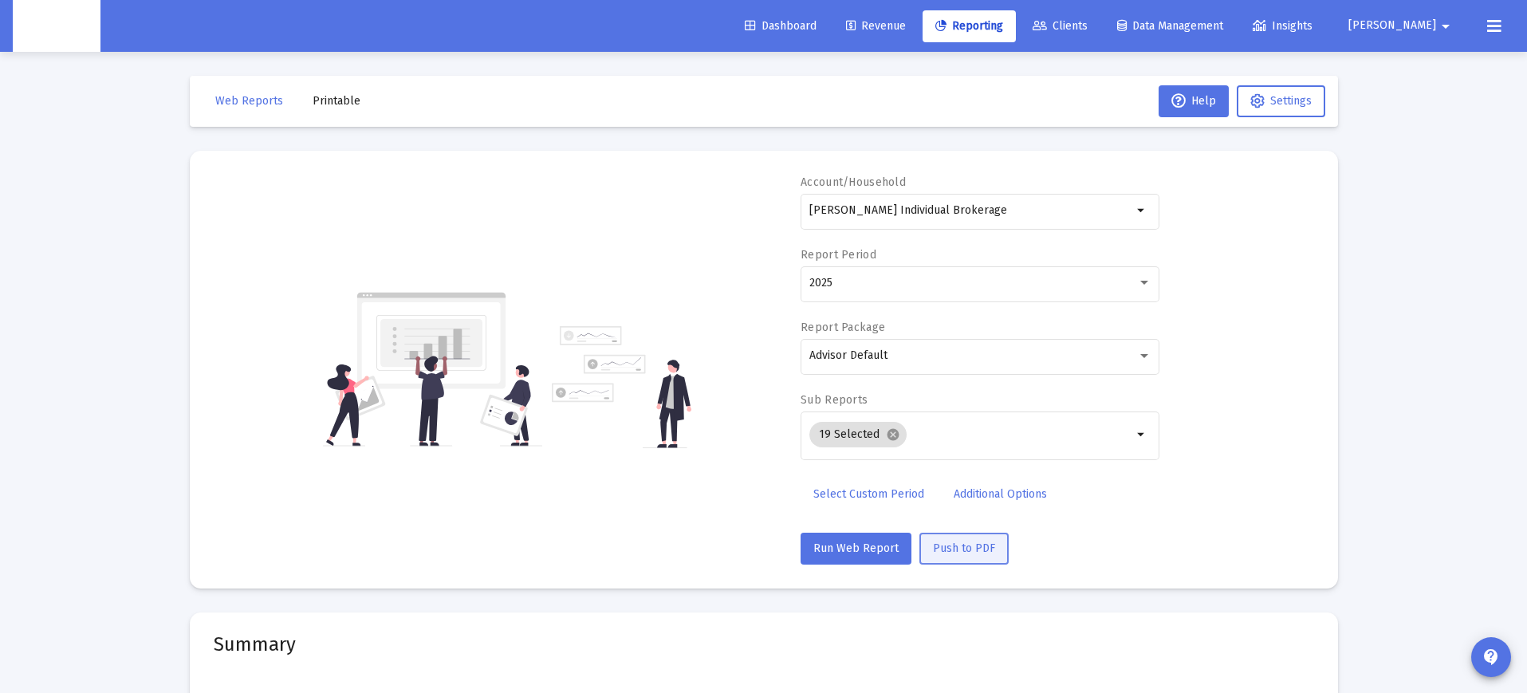
click at [960, 548] on span "Push to PDF" at bounding box center [964, 548] width 62 height 14
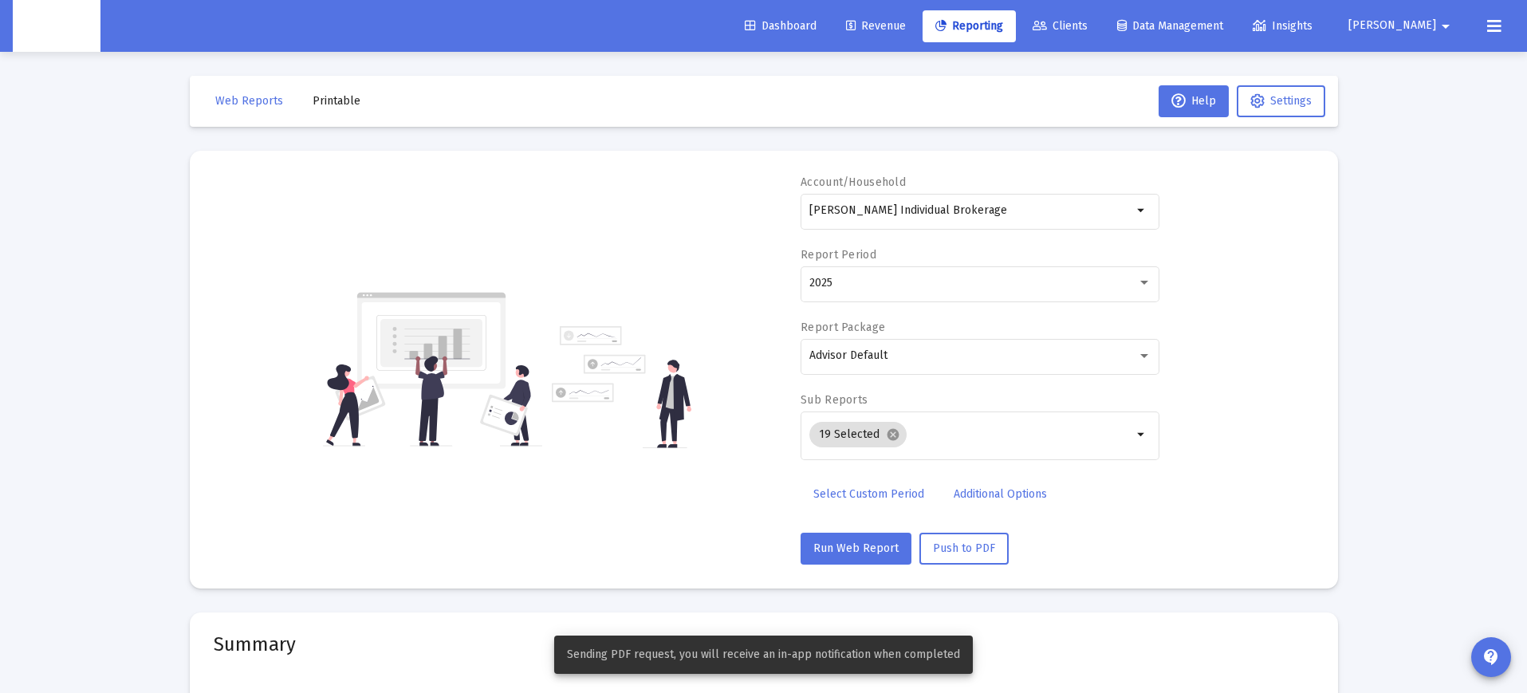
click at [340, 91] on button "Printable" at bounding box center [336, 101] width 73 height 32
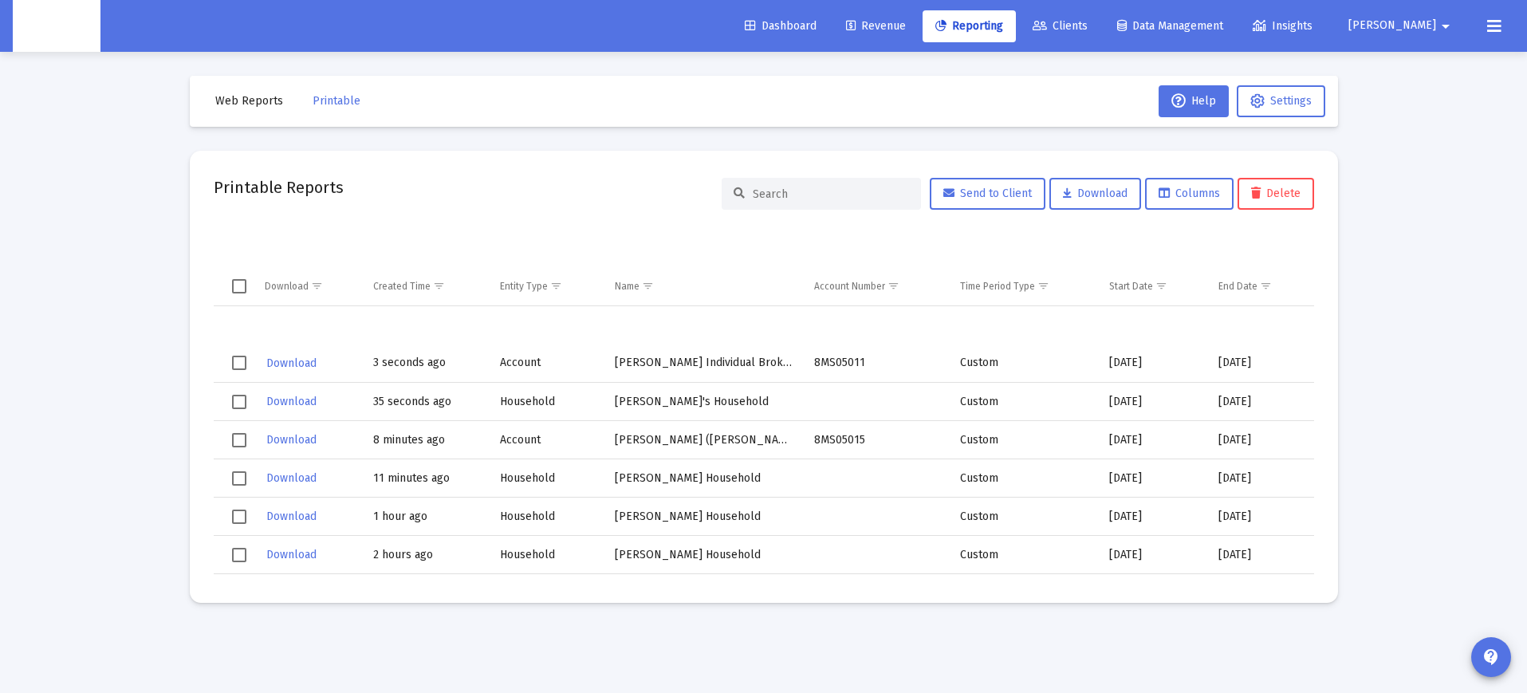
click at [294, 368] on span "Download" at bounding box center [291, 363] width 50 height 14
